Goal: Navigation & Orientation: Understand site structure

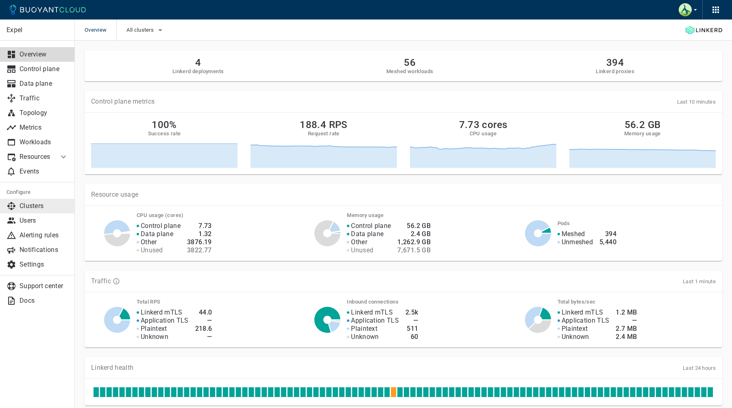
click at [25, 200] on link "Clusters" at bounding box center [37, 206] width 75 height 15
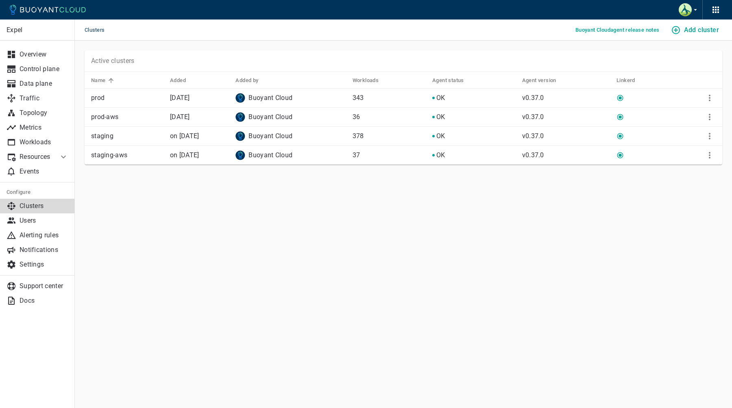
click at [39, 161] on li "Resources" at bounding box center [29, 157] width 59 height 15
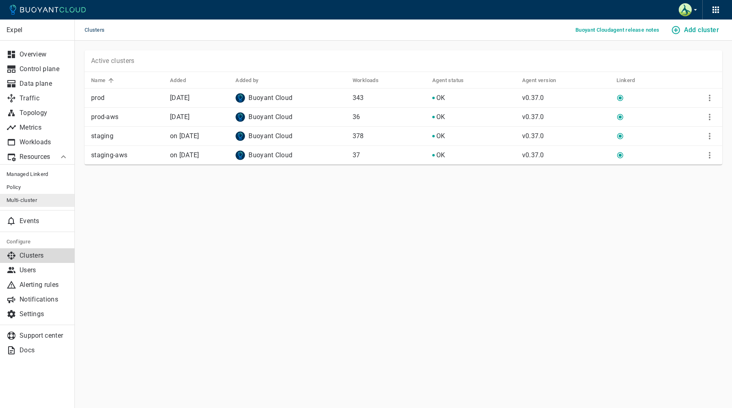
click at [42, 196] on link "Multi-cluster" at bounding box center [37, 200] width 75 height 13
